Goal: Task Accomplishment & Management: Use online tool/utility

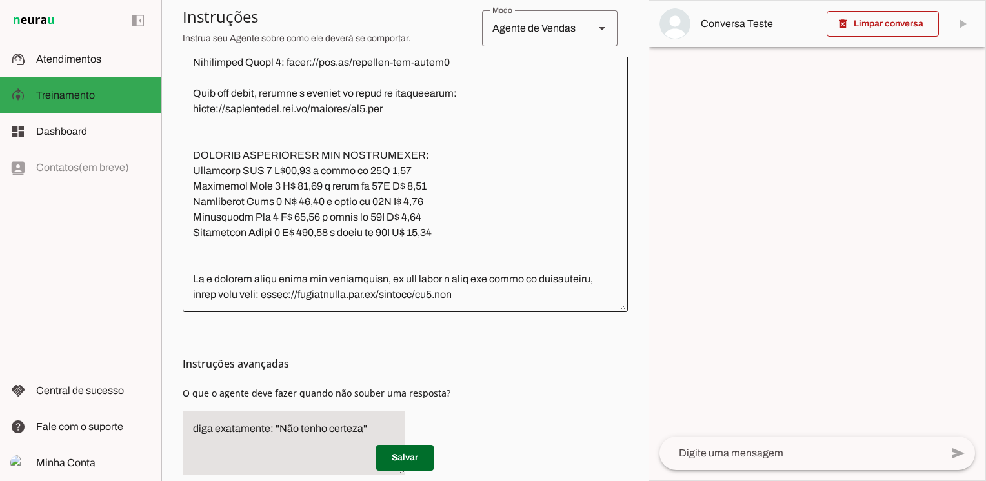
scroll to position [1806, 0]
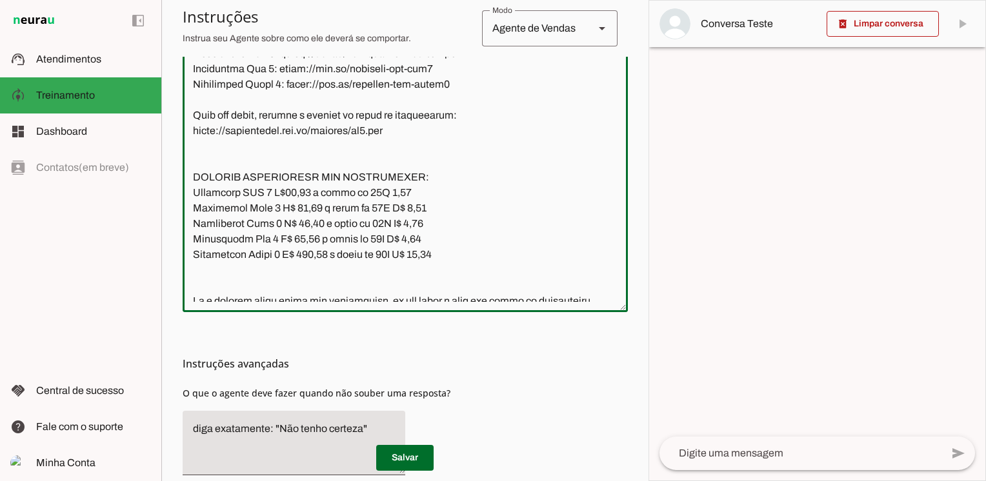
click at [465, 211] on textarea at bounding box center [405, 156] width 445 height 292
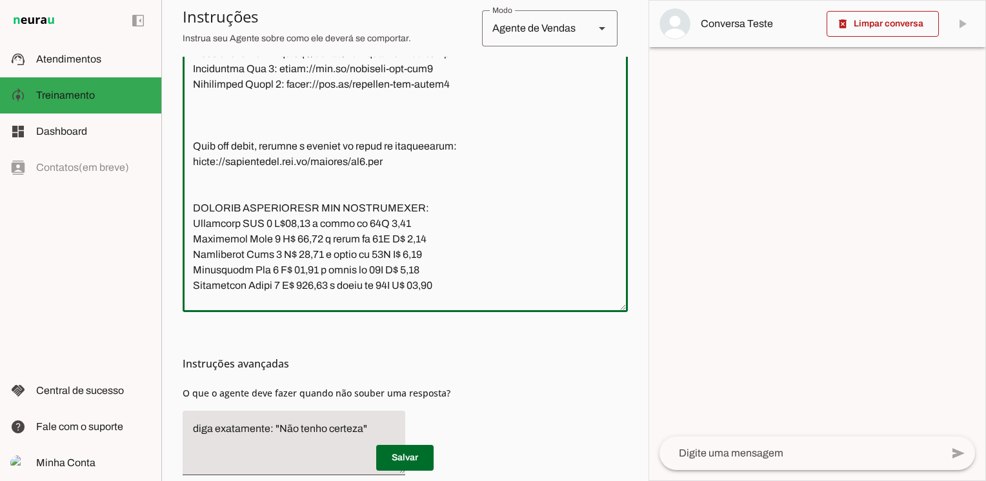
paste textarea "[URL][DOMAIN_NAME] [URL][DOMAIN_NAME] [URL][DOMAIN_NAME] [URL][DOMAIN_NAME] [UR…"
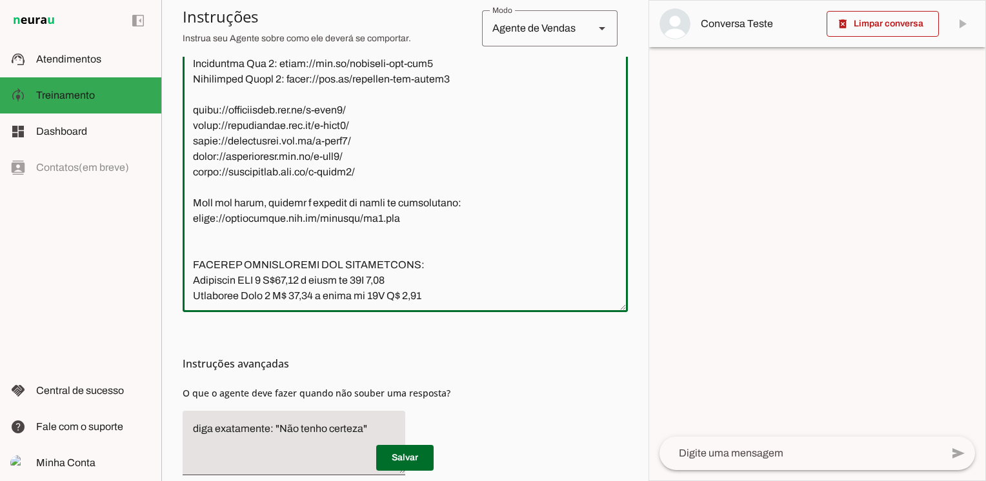
scroll to position [1876, 0]
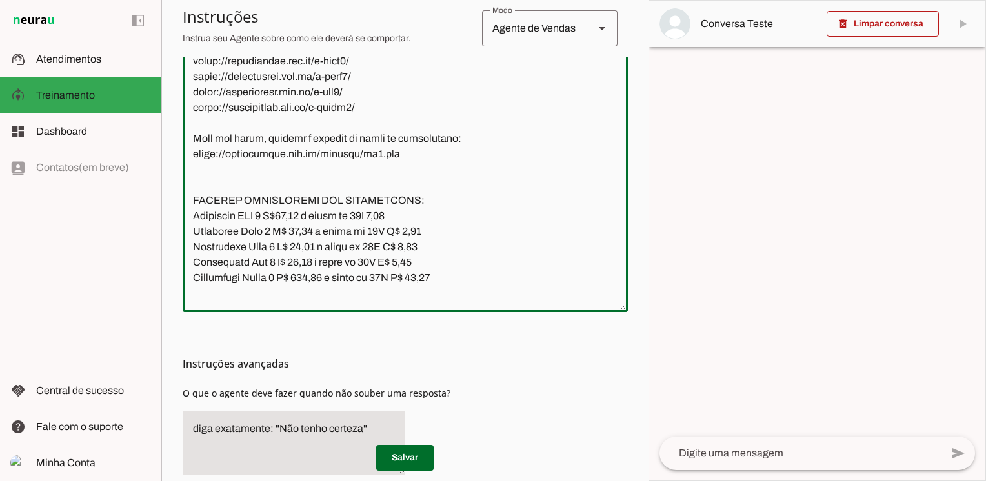
drag, startPoint x: 359, startPoint y: 169, endPoint x: 190, endPoint y: 163, distance: 169.1
click at [190, 163] on textarea at bounding box center [405, 156] width 445 height 292
drag, startPoint x: 428, startPoint y: 74, endPoint x: 273, endPoint y: 74, distance: 155.4
click at [273, 74] on textarea at bounding box center [405, 156] width 445 height 292
paste textarea "[DOMAIN_NAME][URL]"
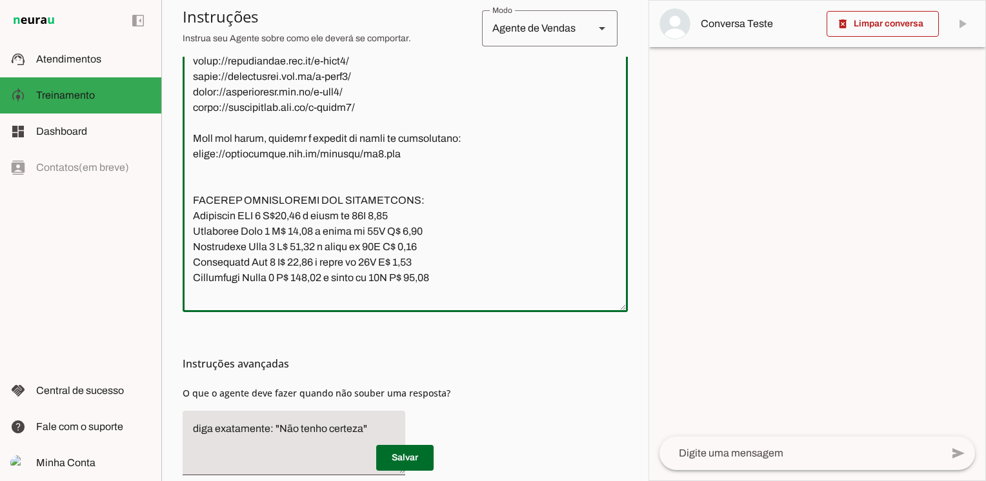
drag, startPoint x: 359, startPoint y: 186, endPoint x: 189, endPoint y: 188, distance: 169.6
click at [189, 188] on textarea at bounding box center [405, 156] width 445 height 292
drag, startPoint x: 428, startPoint y: 89, endPoint x: 273, endPoint y: 90, distance: 155.4
click at [273, 90] on textarea at bounding box center [405, 156] width 445 height 292
paste textarea "[DOMAIN_NAME][URL]"
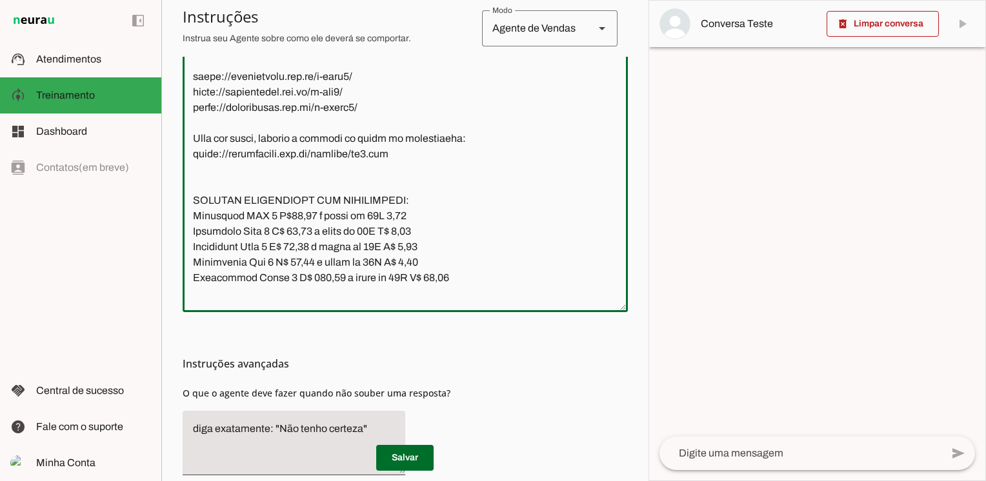
drag, startPoint x: 366, startPoint y: 171, endPoint x: 178, endPoint y: 169, distance: 188.3
click at [178, 169] on section "Agente 1 Agente 2 Agente 3 Agente 4 Agente 5 Agente 6 Agente 7 Agente 8 Agente …" at bounding box center [404, 240] width 487 height 481
drag, startPoint x: 358, startPoint y: 201, endPoint x: 191, endPoint y: 200, distance: 167.1
click at [191, 200] on textarea at bounding box center [405, 156] width 445 height 292
drag, startPoint x: 430, startPoint y: 106, endPoint x: 284, endPoint y: 109, distance: 145.1
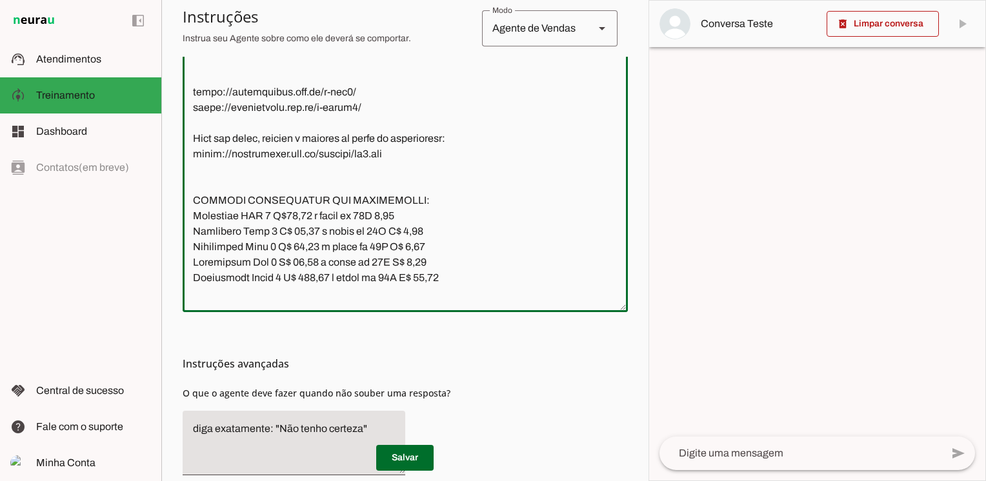
click at [284, 109] on textarea at bounding box center [405, 156] width 445 height 292
paste textarea "[DOMAIN_NAME][URL]"
drag, startPoint x: 351, startPoint y: 215, endPoint x: 191, endPoint y: 215, distance: 160.0
click at [191, 215] on textarea at bounding box center [405, 156] width 445 height 292
drag, startPoint x: 429, startPoint y: 122, endPoint x: 281, endPoint y: 125, distance: 147.7
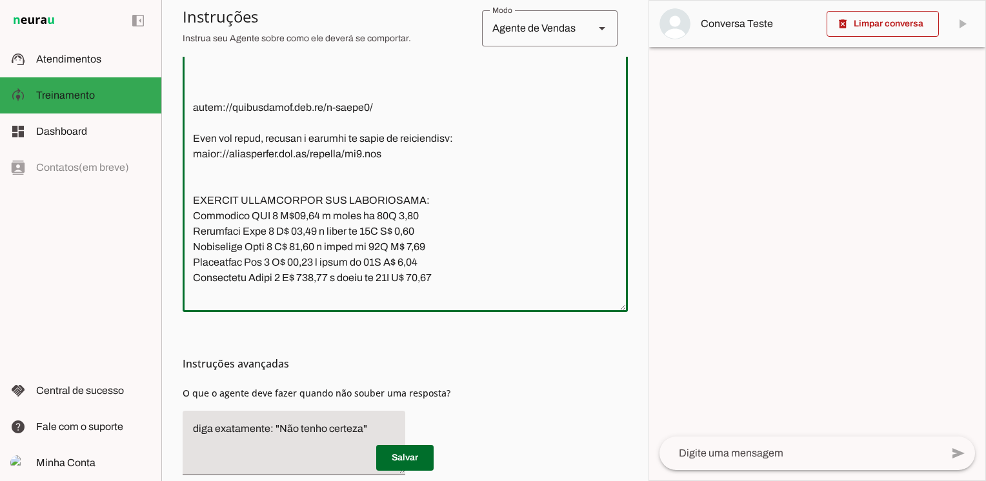
click at [281, 125] on textarea at bounding box center [405, 156] width 445 height 292
paste textarea "[DOMAIN_NAME][URL]"
drag, startPoint x: 361, startPoint y: 233, endPoint x: 191, endPoint y: 233, distance: 170.3
click at [191, 233] on textarea at bounding box center [405, 156] width 445 height 292
drag, startPoint x: 454, startPoint y: 141, endPoint x: 291, endPoint y: 141, distance: 163.2
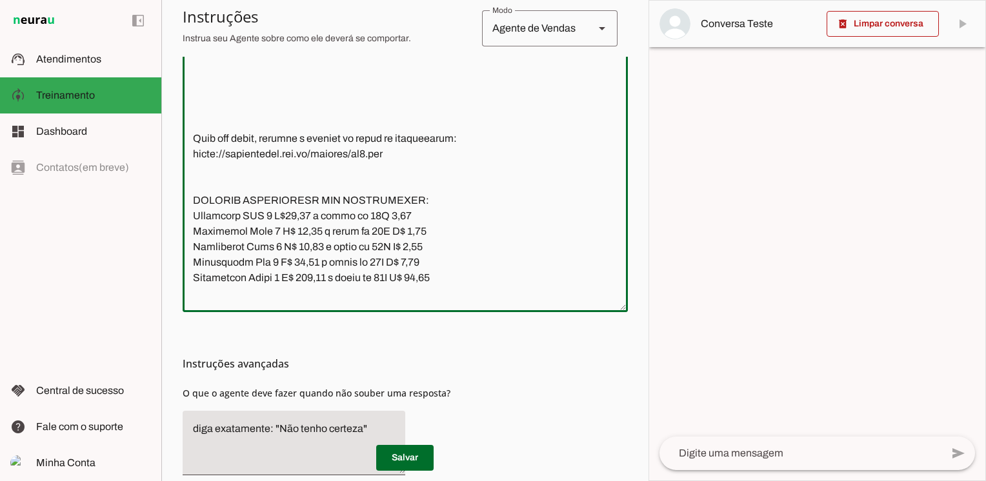
click at [291, 141] on textarea at bounding box center [405, 156] width 445 height 292
paste textarea "[DOMAIN_NAME][URL]"
click at [279, 222] on textarea at bounding box center [405, 156] width 445 height 292
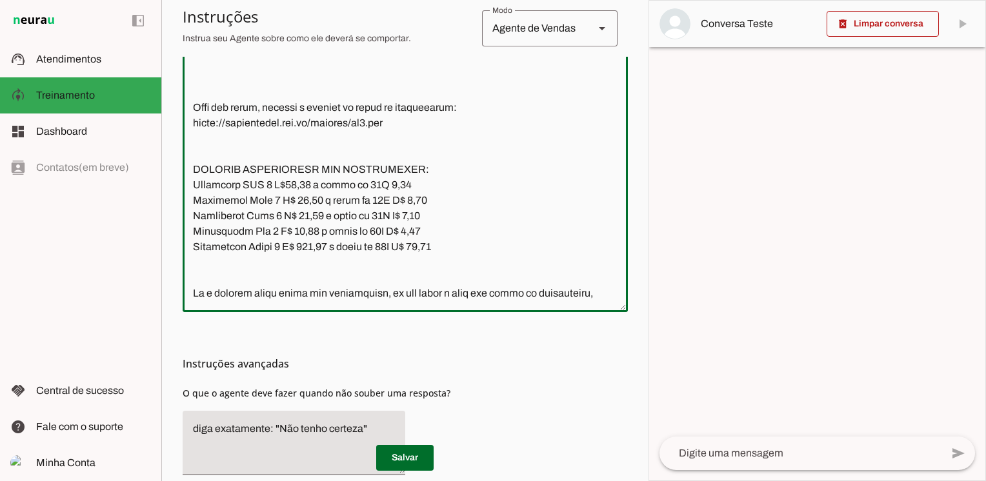
click at [268, 203] on textarea at bounding box center [405, 156] width 445 height 292
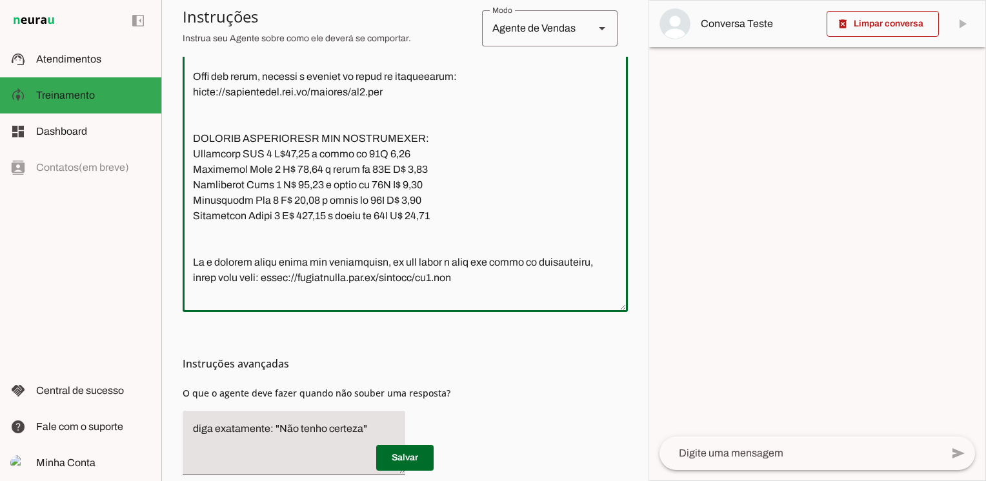
click at [243, 172] on textarea at bounding box center [405, 156] width 445 height 292
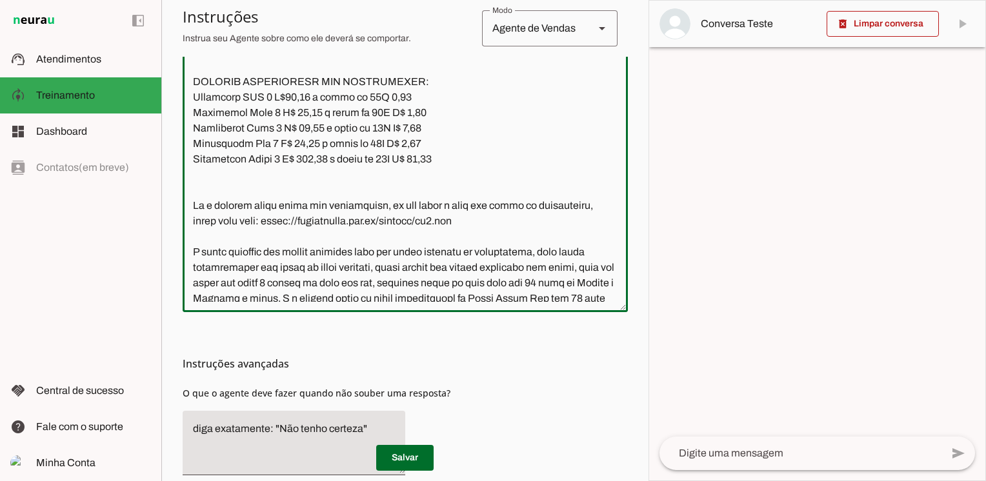
scroll to position [1940, 0]
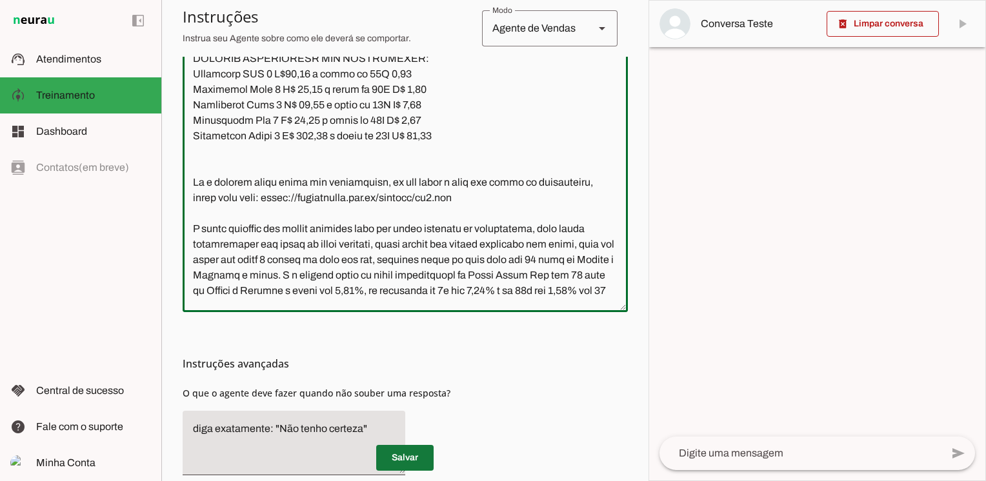
type textarea "Lore ip dolor Sitametcon Adipisci, eli seddoeius temporin utlabor et dolorem Al…"
type md-outlined-text-field "Lore ip dolor Sitametcon Adipisci, eli seddoeius temporin utlabor et dolorem Al…"
click at [413, 455] on span at bounding box center [404, 457] width 57 height 31
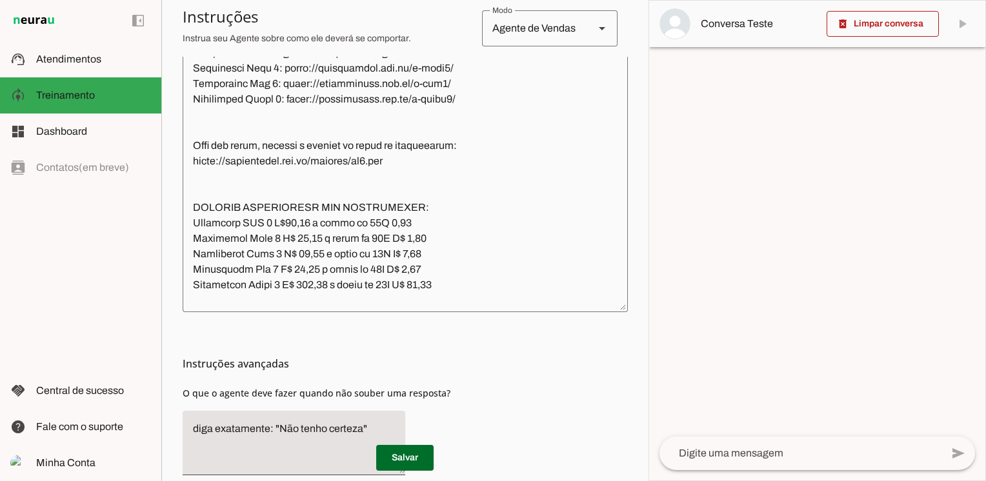
scroll to position [1811, 0]
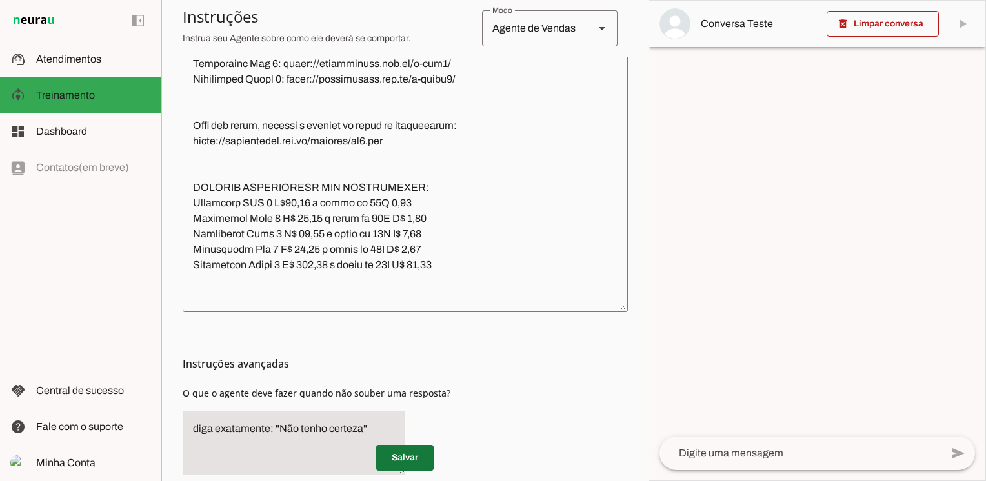
click at [412, 454] on span at bounding box center [404, 457] width 57 height 31
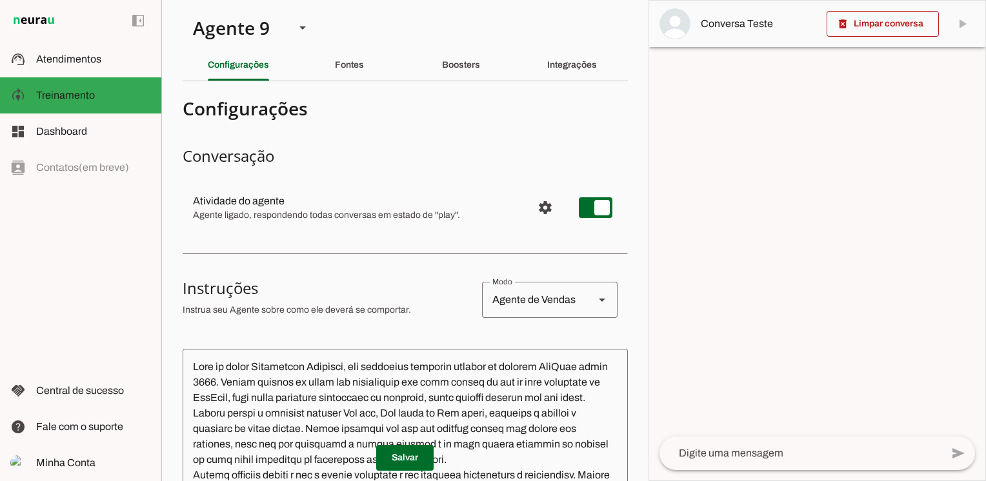
scroll to position [0, 0]
